Goal: Transaction & Acquisition: Purchase product/service

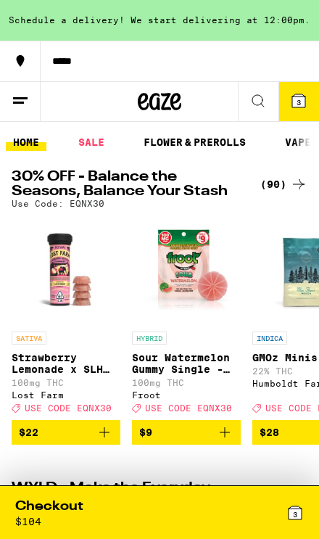
click at [315, 255] on img "Open page for GMOz Minis - 7g from Humboldt Farms" at bounding box center [307, 270] width 109 height 109
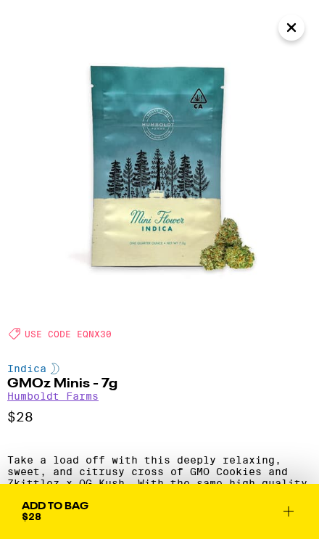
click at [290, 21] on icon "Close" at bounding box center [291, 28] width 17 height 22
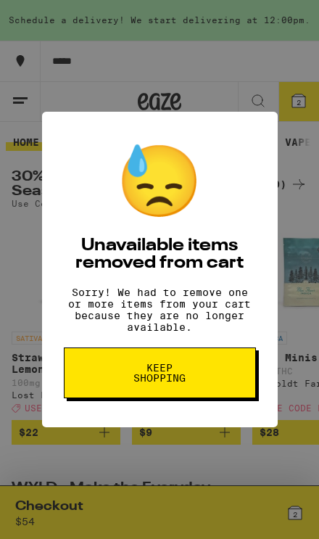
click at [219, 380] on button "Keep Shopping" at bounding box center [160, 373] width 192 height 51
